Goal: Transaction & Acquisition: Subscribe to service/newsletter

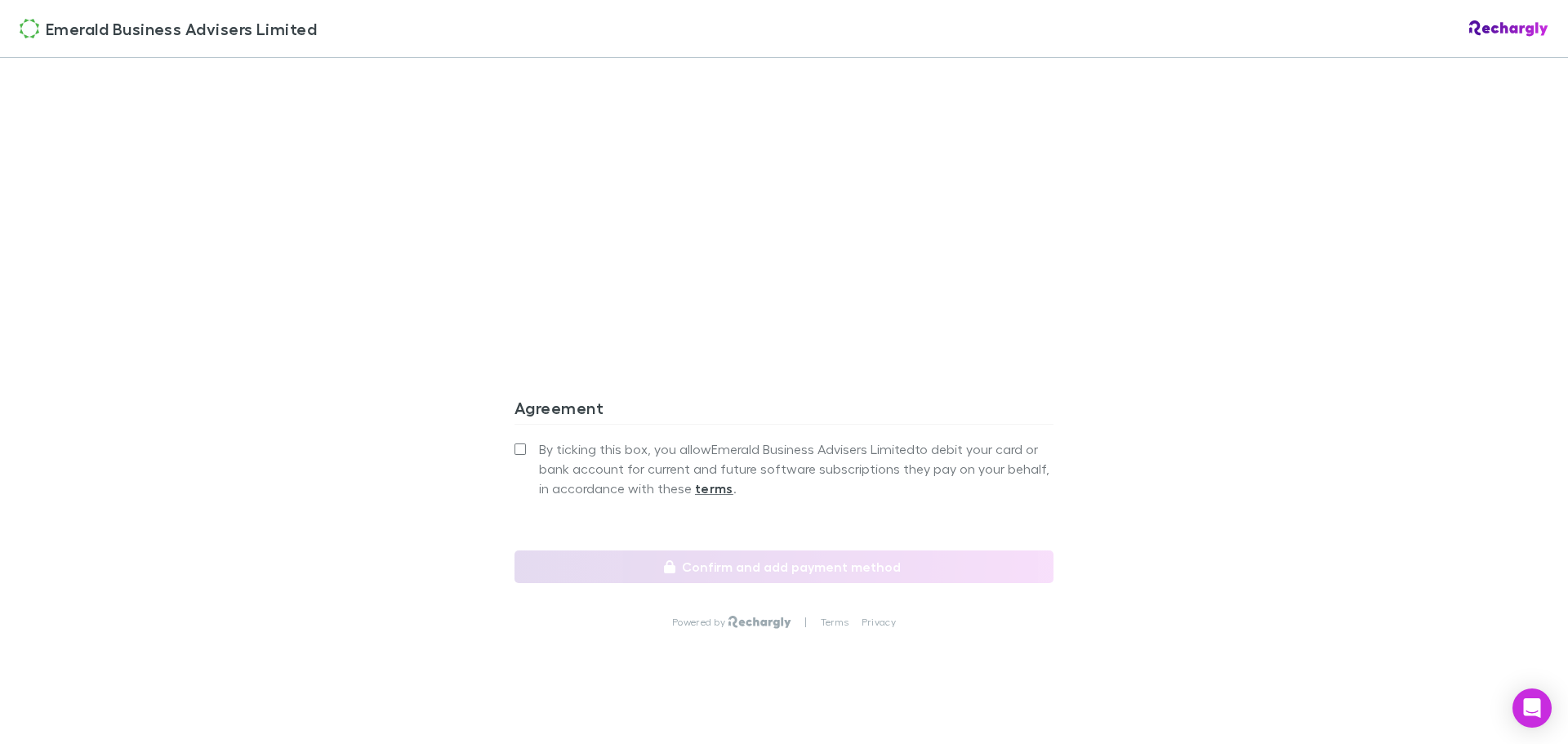
scroll to position [1353, 0]
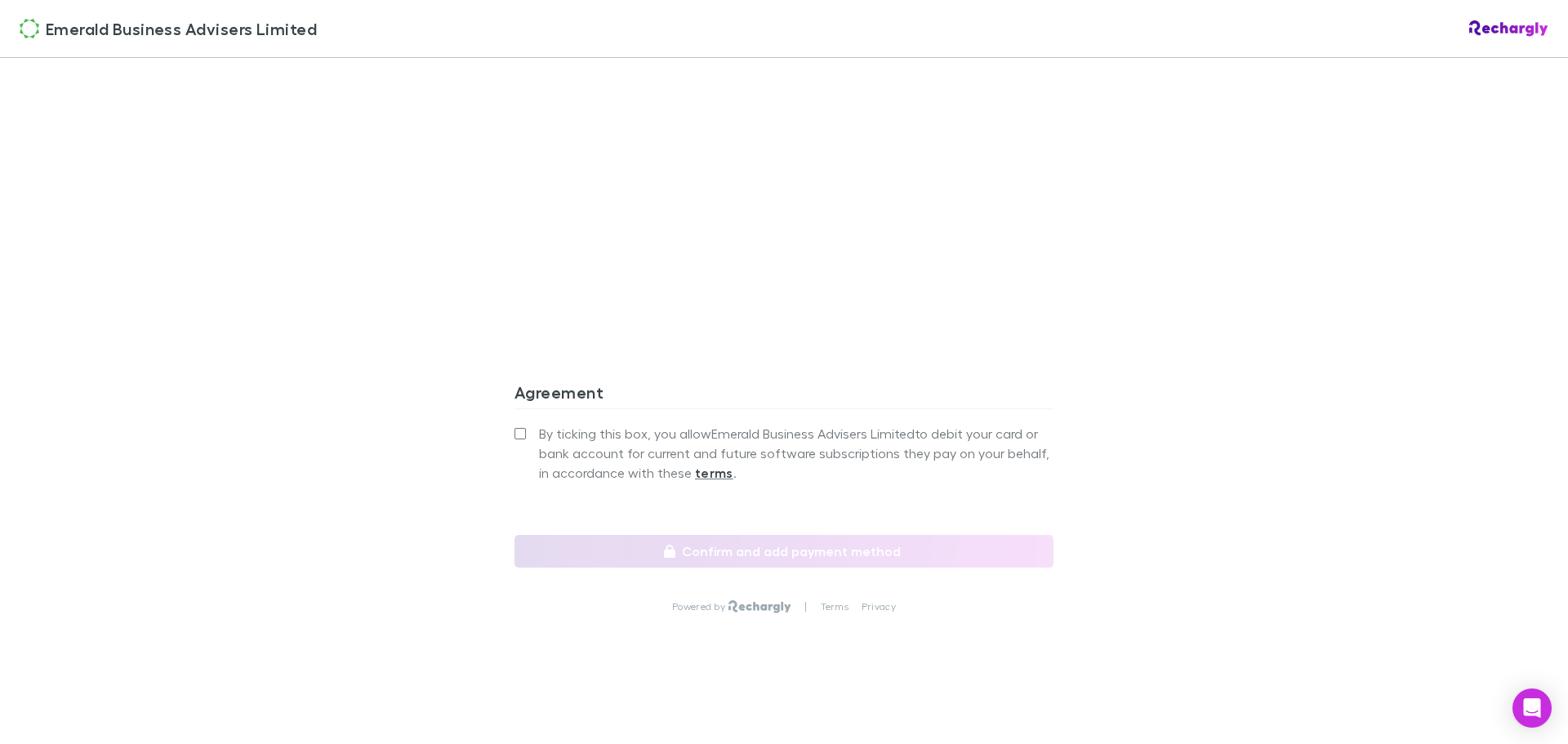
click at [520, 432] on label "By ticking this box, you allow Emerald Business Advisers Limited to debit your …" at bounding box center [784, 453] width 539 height 59
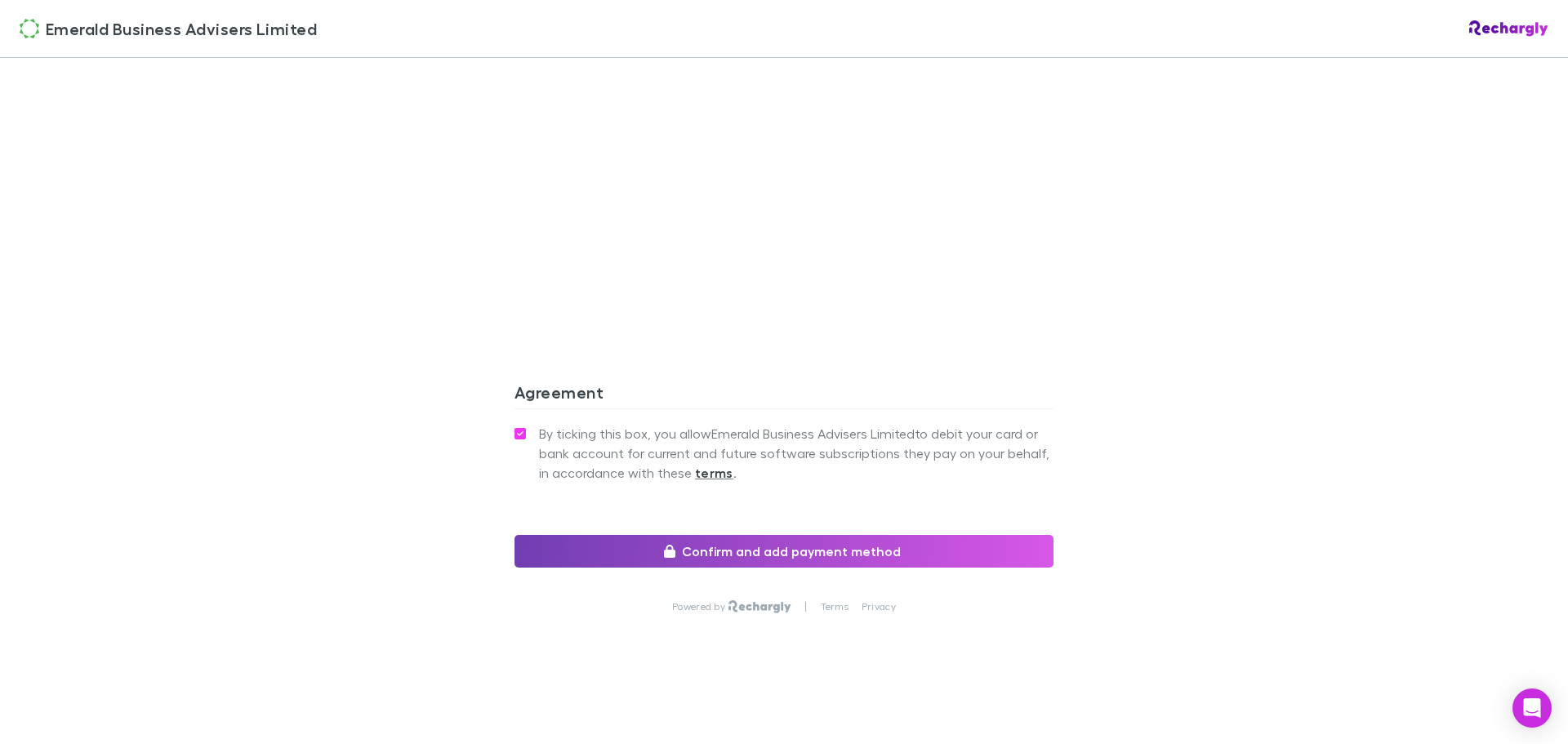
click at [803, 553] on button "Confirm and add payment method" at bounding box center [784, 550] width 539 height 33
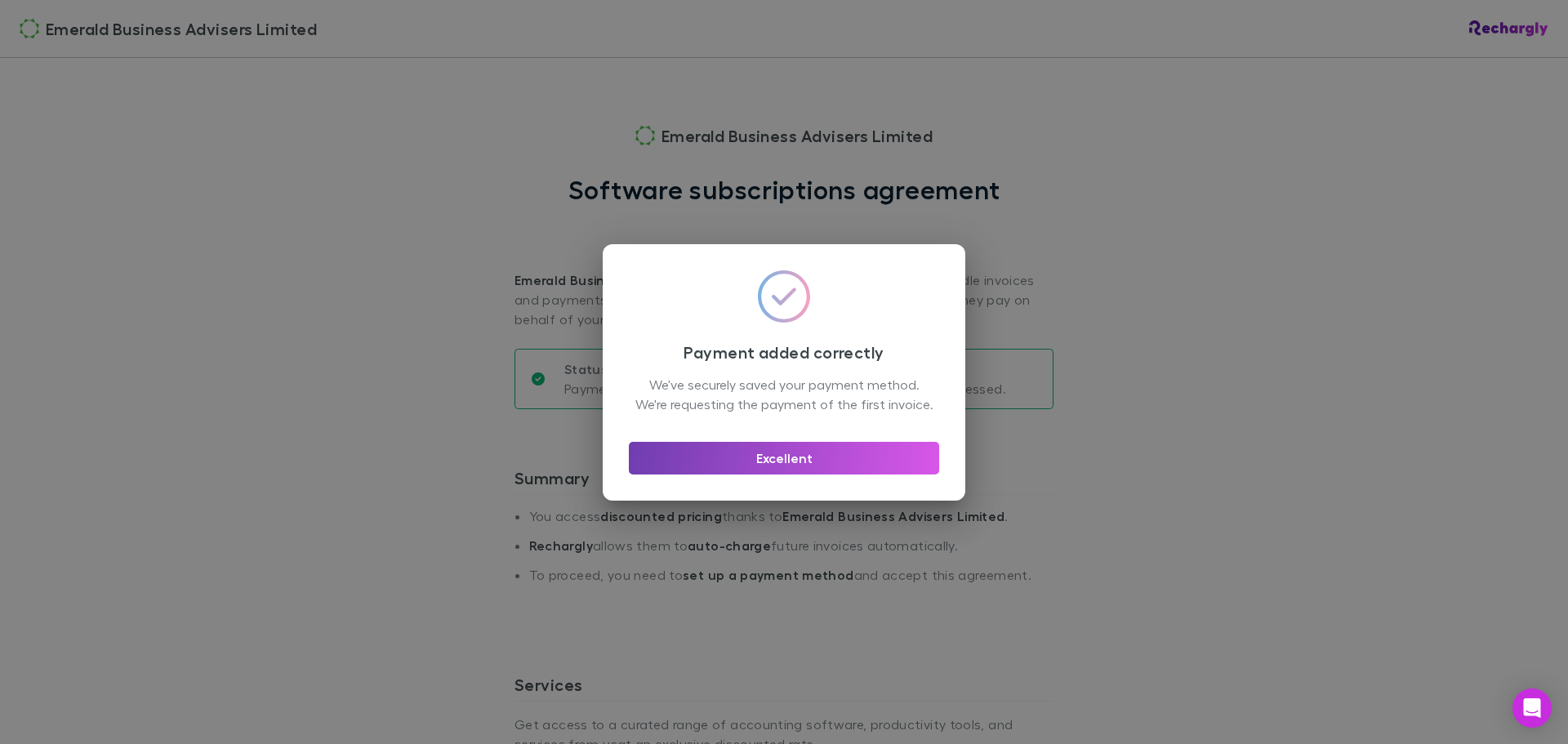
click at [786, 469] on button "Excellent" at bounding box center [784, 458] width 311 height 33
